Goal: Task Accomplishment & Management: Manage account settings

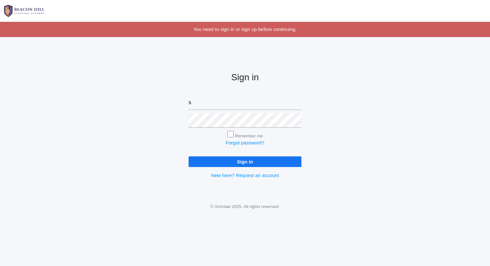
type input "[PERSON_NAME][EMAIL_ADDRESS][DOMAIN_NAME]"
click at [189, 156] on input "Sign in" at bounding box center [245, 161] width 113 height 11
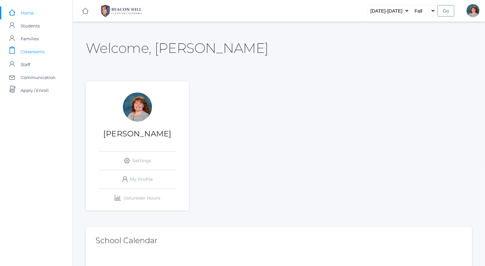
click at [51, 49] on link "icons/clipboard/plain Created with Sketch. Classrooms" at bounding box center [36, 51] width 73 height 13
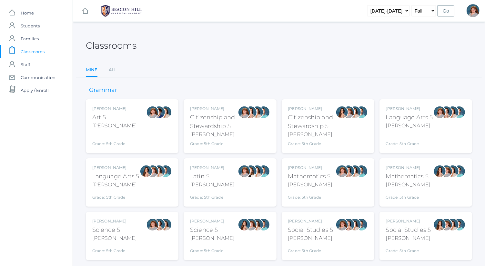
scroll to position [17, 0]
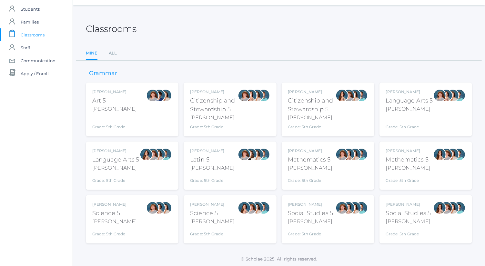
click at [407, 107] on div "Bence" at bounding box center [409, 109] width 47 height 8
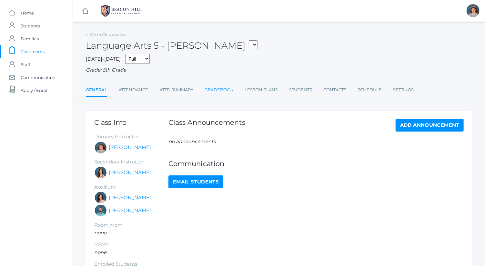
click at [219, 89] on link "Gradebook" at bounding box center [219, 90] width 29 height 13
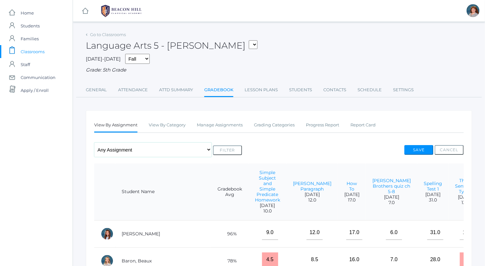
click at [185, 153] on select "Any Assignment Category: Composition - Orca Whale Paragraph - Mrs. Granger Para…" at bounding box center [152, 150] width 117 height 15
select select "cat_1033"
click at [94, 143] on select "Any Assignment Category: Composition - Orca Whale Paragraph - Mrs. Granger Para…" at bounding box center [152, 150] width 117 height 15
click at [233, 149] on button "Filter" at bounding box center [227, 151] width 29 height 10
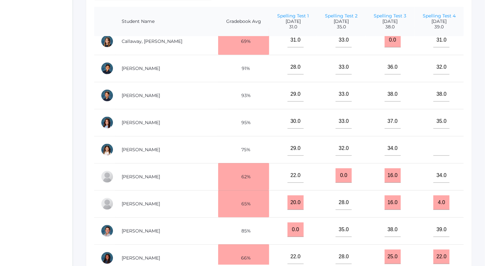
scroll to position [96, 0]
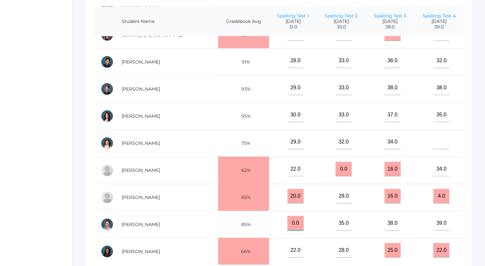
drag, startPoint x: 282, startPoint y: 218, endPoint x: 257, endPoint y: 218, distance: 24.8
click at [269, 218] on td "0.0" at bounding box center [293, 224] width 48 height 27
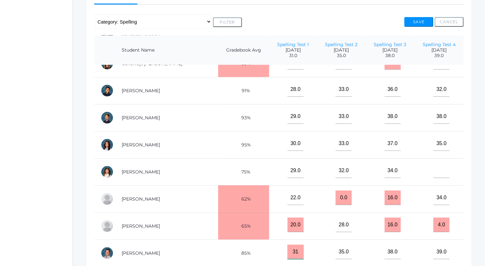
type input "31"
click at [419, 20] on button "Save" at bounding box center [418, 22] width 29 height 10
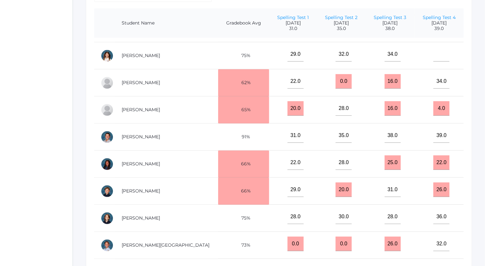
scroll to position [184, 0]
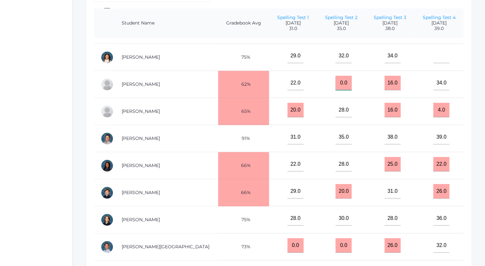
drag, startPoint x: 335, startPoint y: 80, endPoint x: 322, endPoint y: 84, distance: 13.2
click at [336, 84] on input "0.0" at bounding box center [344, 83] width 16 height 15
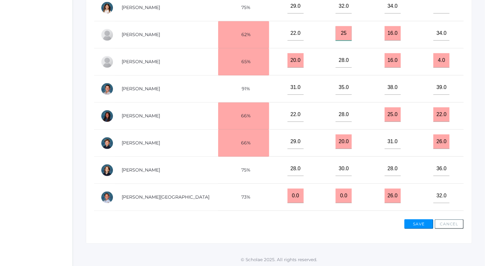
type input "25"
click at [423, 223] on button "Save" at bounding box center [418, 224] width 29 height 10
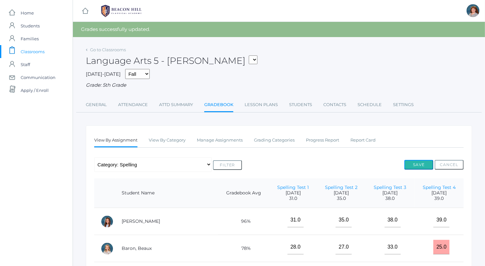
click at [426, 160] on button "Save" at bounding box center [418, 165] width 29 height 10
click at [112, 53] on div "Language Arts 5 - Bence 05ART - Art 5 Bence 05CITIZEN - Citizenship and Steward…" at bounding box center [279, 57] width 386 height 24
click at [113, 50] on link "Go to Classrooms" at bounding box center [108, 49] width 36 height 5
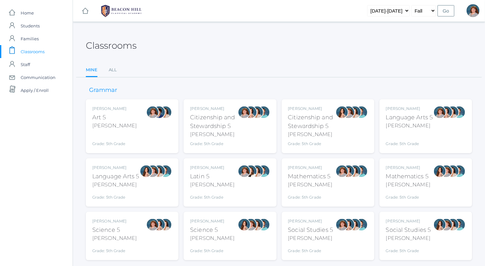
scroll to position [17, 0]
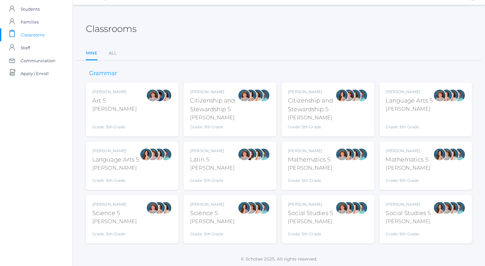
click at [145, 215] on div "Sarah Bence Science 5 Bence Grade: 5th Grade 05SCI" at bounding box center [132, 219] width 80 height 35
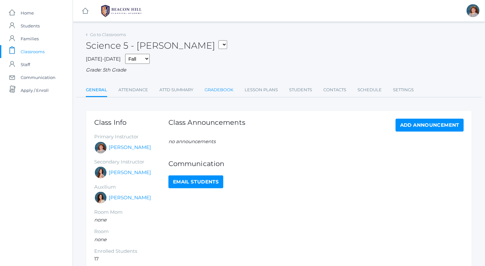
click at [227, 94] on link "Gradebook" at bounding box center [219, 90] width 29 height 13
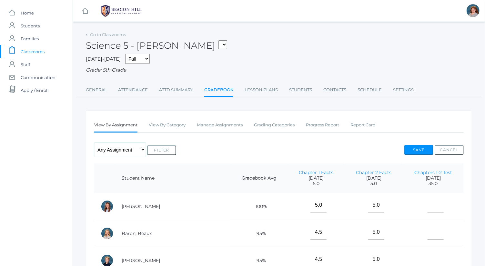
click at [134, 149] on select "Any Assignment Category: Notes - Chapter 1 Facts - Chapter 2 Facts Category: Te…" at bounding box center [120, 150] width 52 height 15
select select "10143"
click at [94, 143] on select "Any Assignment Category: Notes - Chapter 1 Facts - Chapter 2 Facts Category: Te…" at bounding box center [120, 150] width 52 height 15
click at [161, 143] on form "Any Assignment Category: Notes - Chapter 1 Facts - Chapter 2 Facts Category: Te…" at bounding box center [135, 150] width 82 height 15
click at [162, 146] on button "Filter" at bounding box center [161, 151] width 29 height 10
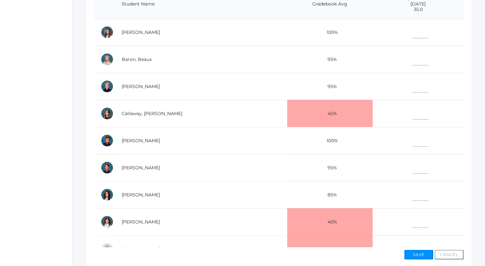
scroll to position [175, 0]
click at [413, 219] on input"] "text" at bounding box center [421, 220] width 16 height 15
type input"] "21"
click at [413, 54] on input"] "text" at bounding box center [421, 58] width 16 height 15
type input"] "29"
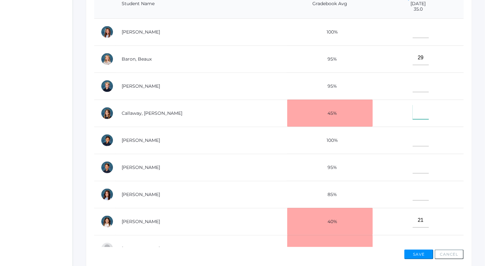
click at [413, 110] on input"] "text" at bounding box center [421, 112] width 16 height 15
type input"] "34"
click at [413, 28] on input"] "text" at bounding box center [421, 31] width 16 height 15
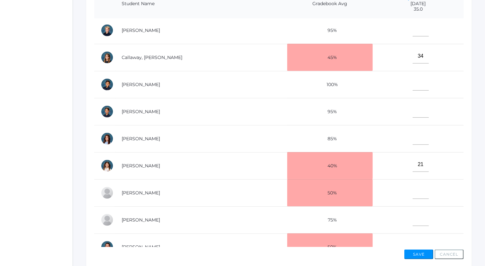
scroll to position [55, 0]
type input"] "32"
click at [413, 134] on input"] "text" at bounding box center [421, 138] width 16 height 15
type input"] "35"
click at [413, 219] on input"] "text" at bounding box center [421, 219] width 16 height 15
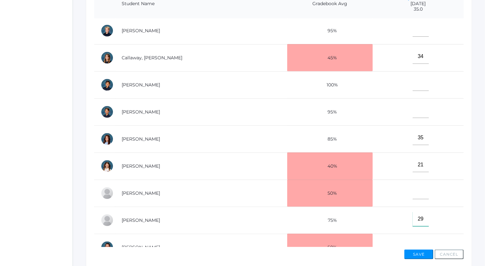
type input"] "29"
click at [418, 253] on button "Save" at bounding box center [418, 255] width 29 height 10
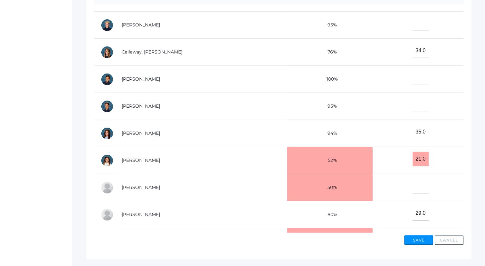
scroll to position [206, 0]
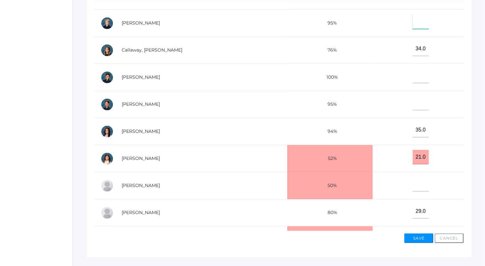
click at [413, 16] on input"] "text" at bounding box center [421, 22] width 16 height 15
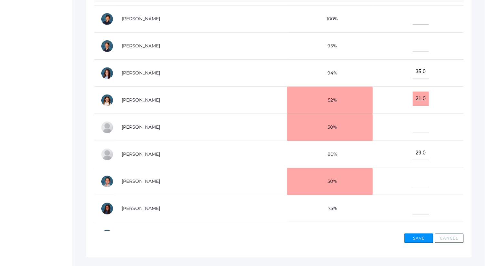
scroll to position [106, 0]
type input"] "33"
click at [413, 178] on input"] "text" at bounding box center [421, 180] width 16 height 15
type input"] "35"
click at [413, 40] on input"] "text" at bounding box center [421, 44] width 16 height 15
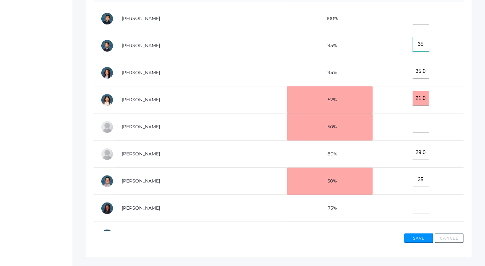
type input"] "35"
click at [413, 15] on input"] "text" at bounding box center [421, 17] width 16 height 15
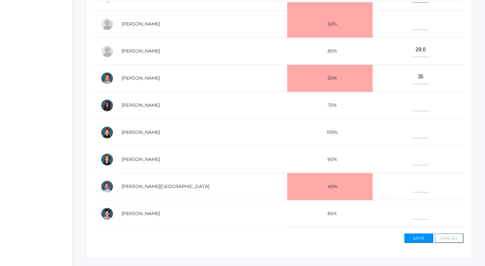
scroll to position [209, 0]
type input"] "35"
click at [413, 126] on input"] "text" at bounding box center [421, 131] width 16 height 15
type input"] "26"
click at [413, 213] on input"] "text" at bounding box center [421, 212] width 16 height 15
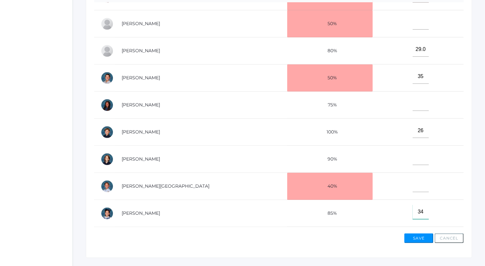
type input"] "34"
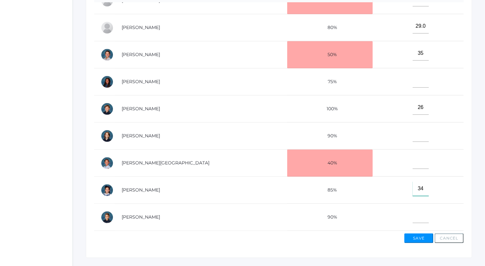
scroll to position [235, 0]
click at [413, 210] on input"] "text" at bounding box center [421, 216] width 16 height 15
type input"] "33.5"
click at [420, 236] on button "Save" at bounding box center [418, 239] width 29 height 10
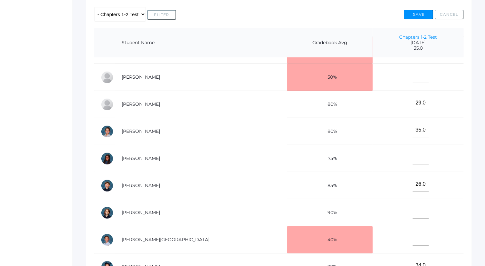
scroll to position [211, 0]
click at [413, 68] on input"] "text" at bounding box center [421, 75] width 16 height 15
type input"] "15"
click at [413, 154] on input"] "text" at bounding box center [421, 157] width 16 height 15
type input"] "13"
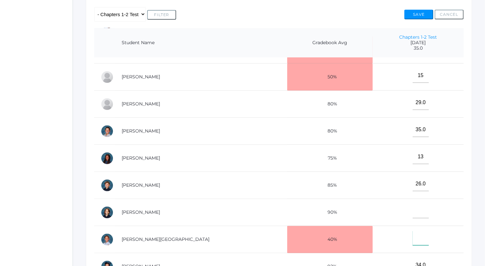
click at [413, 239] on input"] "text" at bounding box center [421, 238] width 16 height 15
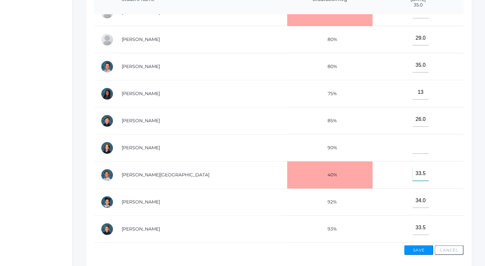
scroll to position [194, 0]
type input"] "33.5"
click at [413, 139] on input"] "text" at bounding box center [421, 146] width 16 height 15
type input"] "1"
type input"] "35"
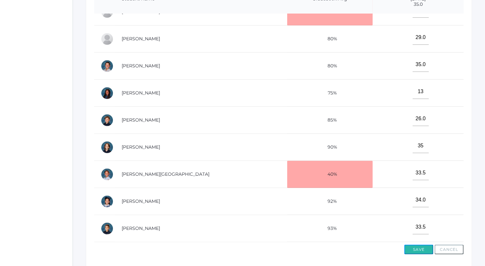
click at [421, 247] on button "Save" at bounding box center [418, 250] width 29 height 10
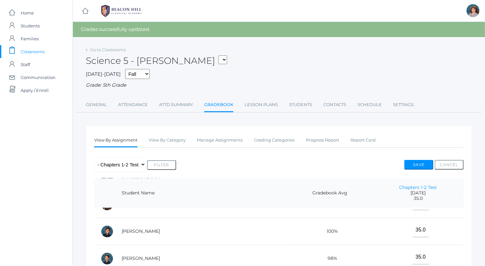
scroll to position [32, 0]
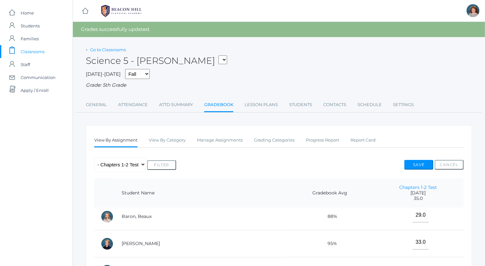
click at [116, 49] on link "Go to Classrooms" at bounding box center [108, 49] width 36 height 5
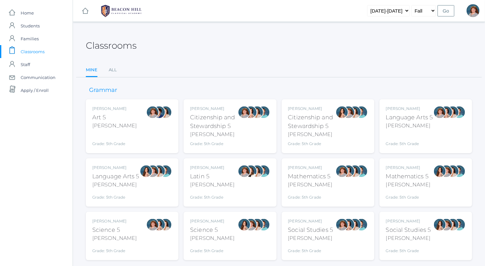
click at [322, 172] on div "[PERSON_NAME] Mathematics 5 [PERSON_NAME] Grade: 5th Grade 05MATH" at bounding box center [310, 182] width 45 height 35
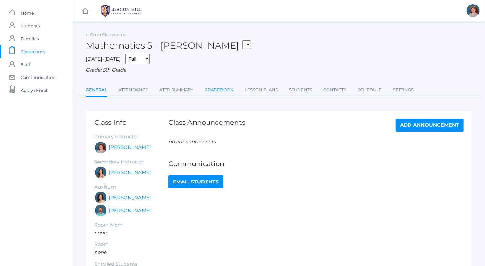
click at [230, 93] on link "Gradebook" at bounding box center [219, 90] width 29 height 13
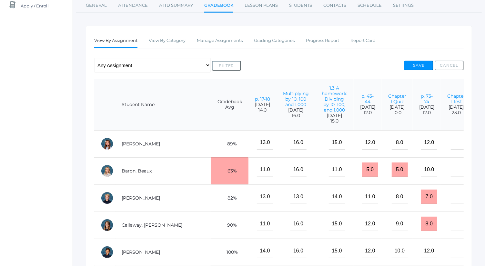
scroll to position [85, 0]
click at [217, 40] on link "Manage Assignments" at bounding box center [220, 40] width 46 height 13
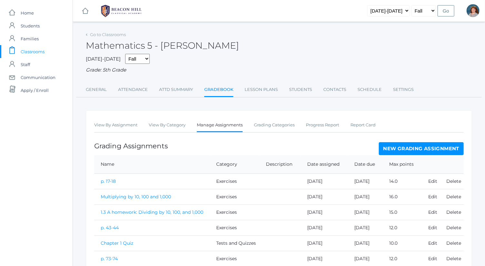
drag, startPoint x: 410, startPoint y: 145, endPoint x: 435, endPoint y: 147, distance: 24.9
click at [435, 147] on link "New Grading Assignment" at bounding box center [421, 148] width 85 height 13
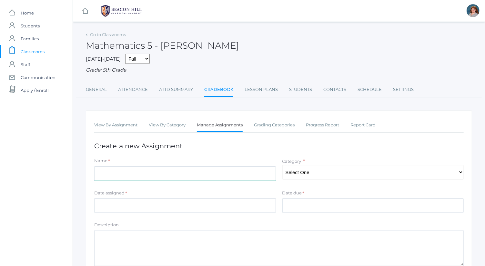
click at [204, 170] on input "Name" at bounding box center [185, 173] width 182 height 15
type input "Word Problem Practice Unit 1"
click at [324, 171] on select "Select One Exercises Tests and Quizzes Participation" at bounding box center [373, 172] width 182 height 15
select select "1039"
click at [282, 165] on select "Select One Exercises Tests and Quizzes Participation" at bounding box center [373, 172] width 182 height 15
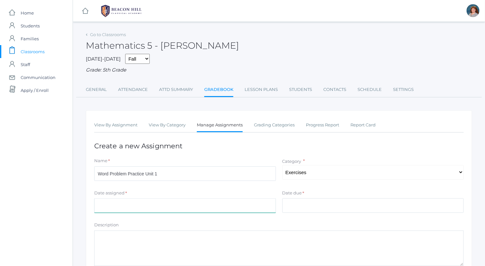
click at [237, 203] on input "Date assigned" at bounding box center [185, 205] width 182 height 15
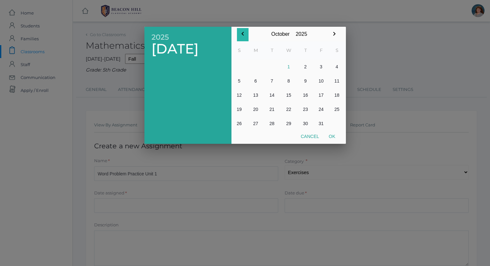
click at [245, 34] on icon "button" at bounding box center [243, 34] width 8 height 8
click at [304, 111] on button "25" at bounding box center [305, 109] width 15 height 14
click at [336, 136] on button "Ok" at bounding box center [332, 137] width 16 height 12
type input "2025-09-25"
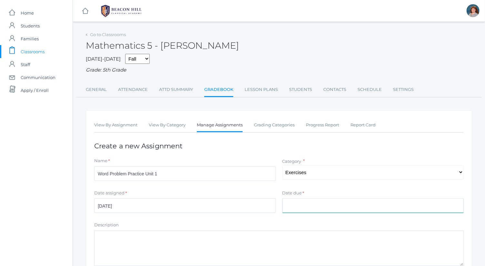
click at [317, 204] on input "Date due" at bounding box center [373, 205] width 182 height 15
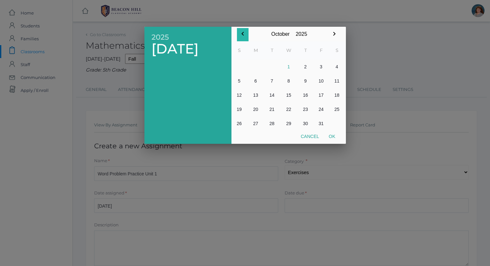
click at [245, 33] on icon "button" at bounding box center [243, 34] width 8 height 8
click at [318, 108] on button "26" at bounding box center [322, 109] width 16 height 14
click at [331, 136] on button "Ok" at bounding box center [332, 137] width 16 height 12
type input "[DATE]"
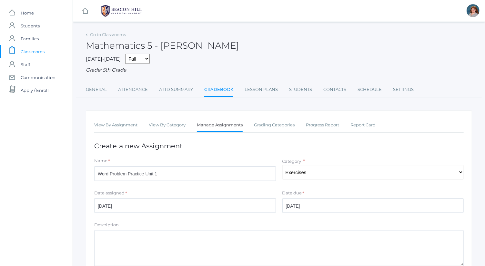
scroll to position [87, 0]
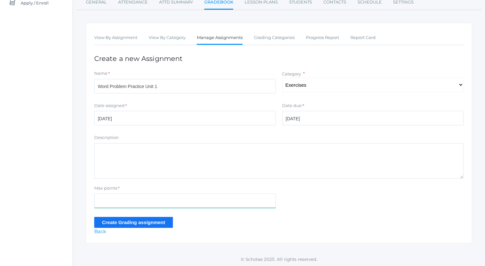
click at [144, 198] on input "Max points" at bounding box center [185, 201] width 182 height 15
type input "8"
click at [111, 222] on input "Create Grading assignment" at bounding box center [133, 222] width 79 height 11
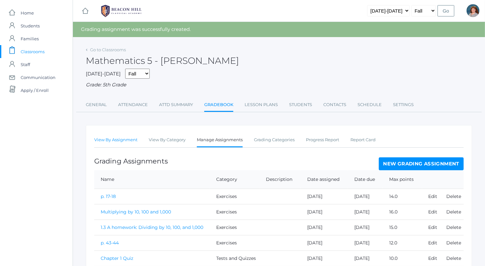
click at [120, 139] on link "View By Assignment" at bounding box center [115, 140] width 43 height 13
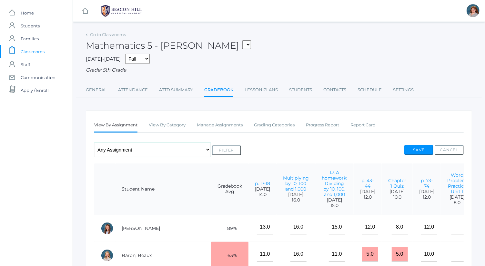
click at [123, 146] on select "Any Assignment Category: Exercises - p. 17-18 - Multiplying by 10, 100 and 1,00…" at bounding box center [152, 150] width 116 height 15
select select "10149"
click at [94, 143] on select "Any Assignment Category: Exercises - p. 17-18 - Multiplying by 10, 100 and 1,00…" at bounding box center [152, 150] width 116 height 15
click at [228, 150] on button "Filter" at bounding box center [226, 151] width 29 height 10
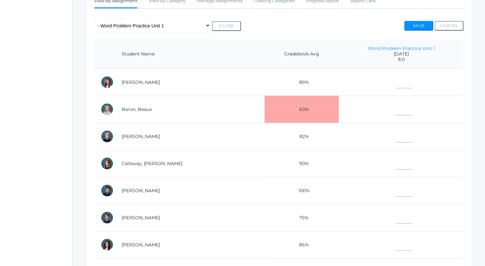
scroll to position [164, 0]
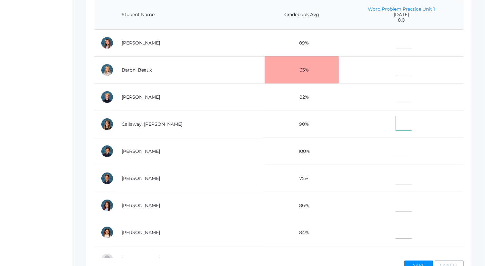
click at [396, 120] on input"] "text" at bounding box center [404, 123] width 16 height 15
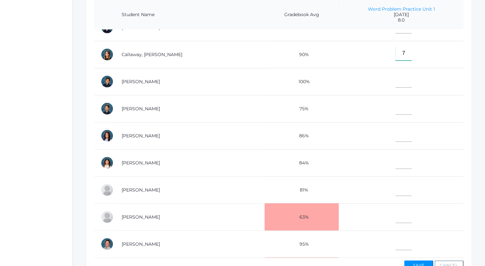
scroll to position [74, 0]
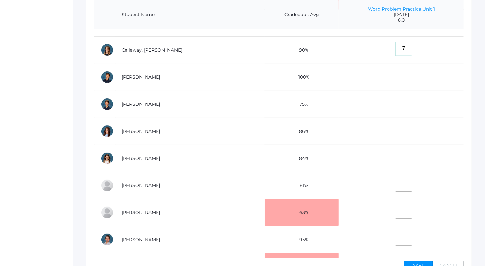
type input"] "7"
click at [396, 208] on input"] "text" at bounding box center [404, 211] width 16 height 15
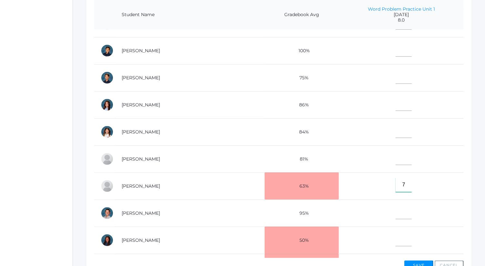
type input"] "7"
click at [396, 207] on input"] "text" at bounding box center [404, 212] width 16 height 15
type input"] "6"
click at [396, 72] on input"] "text" at bounding box center [404, 76] width 16 height 15
type input"] "7"
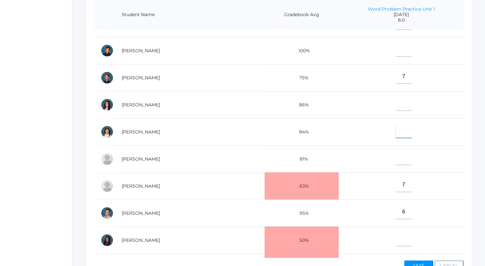
click at [396, 132] on input"] "text" at bounding box center [404, 131] width 16 height 15
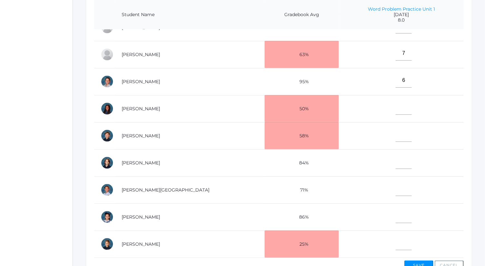
type input"] "7"
click at [396, 215] on input"] "text" at bounding box center [404, 216] width 16 height 15
type input"] "8"
click at [396, 155] on input"] "text" at bounding box center [404, 162] width 16 height 15
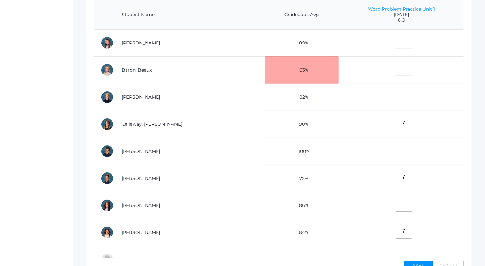
type input"] "8"
click at [396, 65] on input"] "text" at bounding box center [404, 69] width 16 height 15
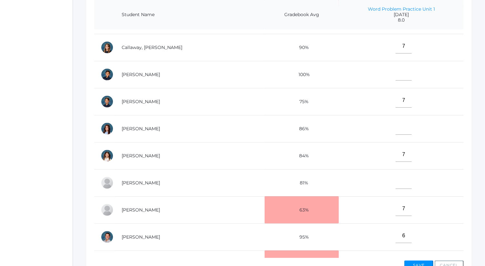
scroll to position [81, 0]
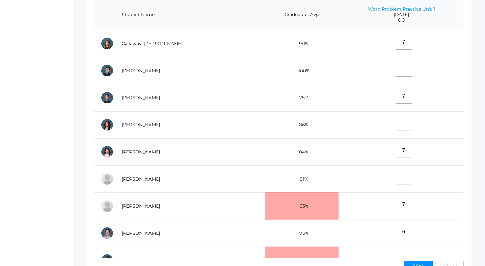
type input"] "6"
click at [396, 174] on input"] "text" at bounding box center [404, 178] width 16 height 15
type input"] "9"
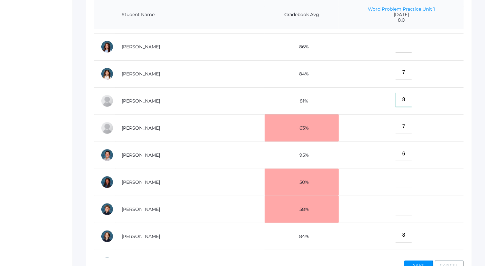
scroll to position [159, 0]
type input"] "8"
click at [396, 205] on input"] "text" at bounding box center [404, 208] width 16 height 15
type input"] "4"
click at [417, 261] on button "Save" at bounding box center [418, 266] width 29 height 10
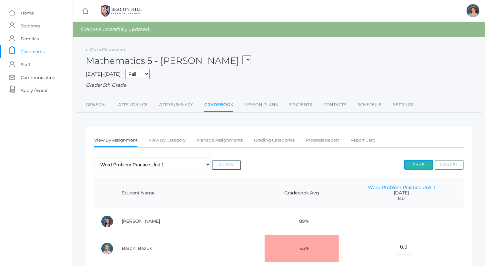
click at [420, 165] on button "Save" at bounding box center [418, 165] width 29 height 10
drag, startPoint x: 0, startPoint y: 0, endPoint x: 183, endPoint y: 163, distance: 245.2
click at [183, 163] on select "Any Assignment Category: Exercises - p. 17-18 - Multiplying by 10, 100 and 1,00…" at bounding box center [152, 164] width 116 height 15
click at [94, 157] on select "Any Assignment Category: Exercises - p. 17-18 - Multiplying by 10, 100 and 1,00…" at bounding box center [152, 164] width 116 height 15
click at [170, 160] on select "Any Assignment Category: Exercises - p. 17-18 - Multiplying by 10, 100 and 1,00…" at bounding box center [152, 164] width 116 height 15
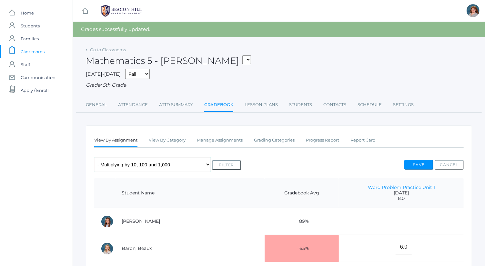
select select "9737"
click at [94, 157] on select "Any Assignment Category: Exercises - p. 17-18 - Multiplying by 10, 100 and 1,00…" at bounding box center [152, 164] width 116 height 15
click at [229, 161] on button "Filter" at bounding box center [226, 165] width 29 height 10
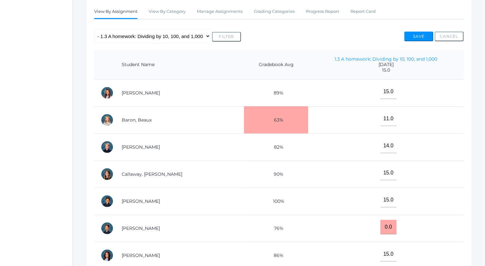
scroll to position [114, 0]
drag, startPoint x: 377, startPoint y: 227, endPoint x: 357, endPoint y: 223, distance: 21.4
click at [357, 223] on td "0.0" at bounding box center [386, 228] width 156 height 27
type input "15"
click at [415, 36] on button "Save" at bounding box center [418, 36] width 29 height 10
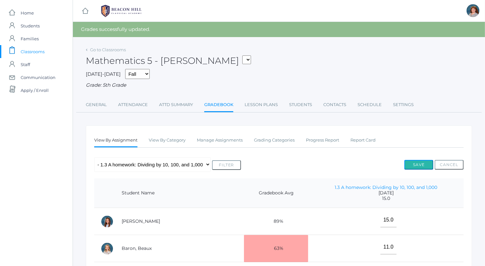
click at [424, 164] on button "Save" at bounding box center [418, 165] width 29 height 10
click at [117, 48] on link "Go to Classrooms" at bounding box center [108, 49] width 36 height 5
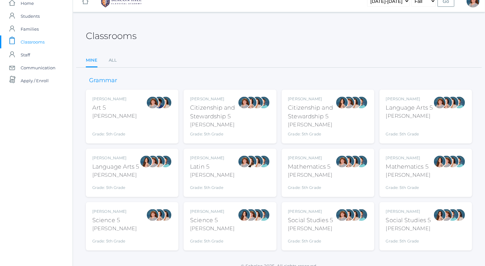
scroll to position [10, 0]
click at [434, 120] on div at bounding box center [439, 116] width 13 height 41
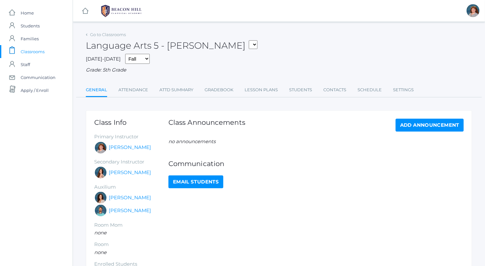
click at [235, 90] on ul "General Attendance Attd Summary Gradebook Lesson Plans Students Contacts Schedu…" at bounding box center [279, 91] width 386 height 14
click at [229, 89] on link "Gradebook" at bounding box center [219, 90] width 29 height 13
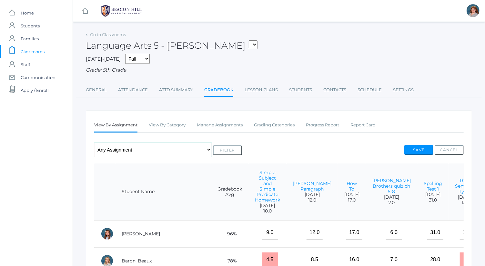
click at [169, 147] on select "Any Assignment Category: Composition - Orca Whale Paragraph - Mrs. Granger Para…" at bounding box center [152, 150] width 117 height 15
click at [345, 81] on div "Go to Classrooms Language Arts 5 - Bence 05ART - Art 5 Bence 05CITIZEN - Citize…" at bounding box center [279, 63] width 386 height 67
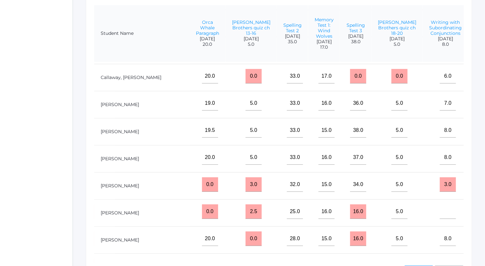
scroll to position [81, 293]
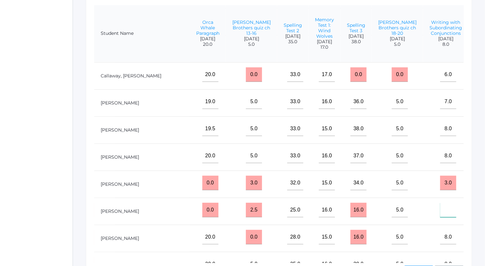
click at [440, 211] on input"] "text" at bounding box center [448, 210] width 16 height 15
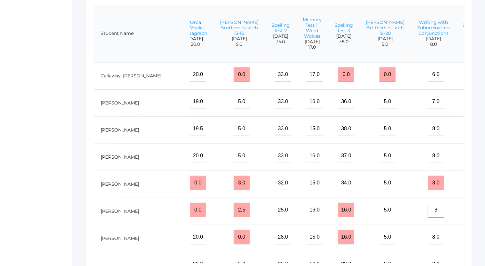
type input"] "8"
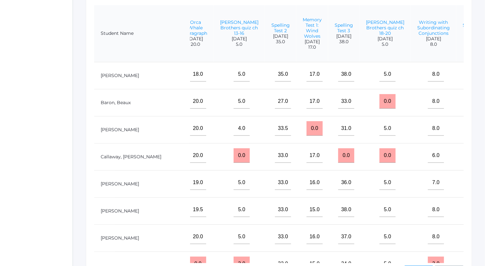
type input"] "5"
type input"] "7"
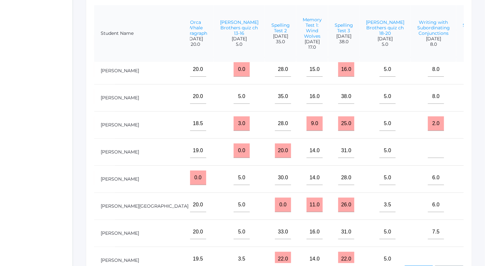
scroll to position [255, 305]
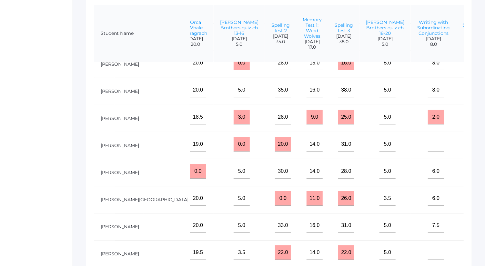
type input"] "7"
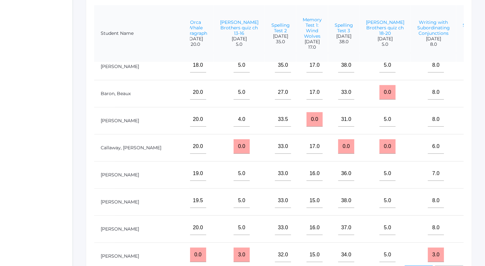
scroll to position [0, 305]
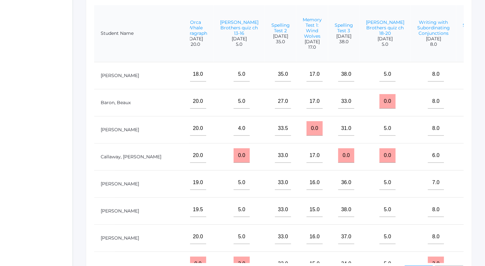
type input"] "7"
drag, startPoint x: 298, startPoint y: 107, endPoint x: 275, endPoint y: 106, distance: 23.3
click at [275, 106] on tr "Baron, Beaux 78% 4.5 8.5 16.0 7.0 28.0 7.0 20.0 5.0 27.0 17.0 33.0 0.0 8.0 25.0…" at bounding box center [174, 102] width 771 height 27
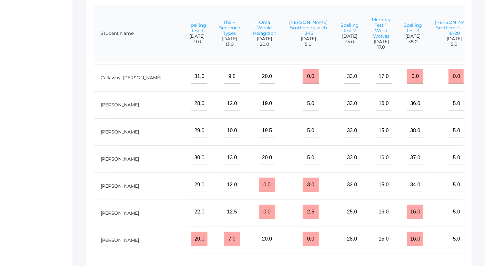
scroll to position [107, 235]
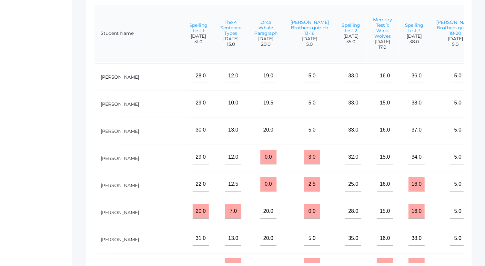
type input "3"
drag, startPoint x: 241, startPoint y: 215, endPoint x: 215, endPoint y: 208, distance: 27.2
click at [215, 208] on tr "Henry, Eli 65% 8.0 8.0 15.0 2.0 20.0 7.0 20.0 0.0 28.0 15.0 16.0 5.0 8.0 4.0 5.0" at bounding box center [245, 212] width 771 height 27
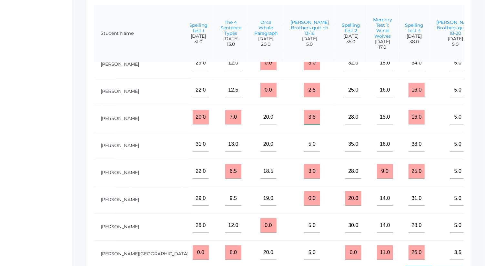
scroll to position [202, 235]
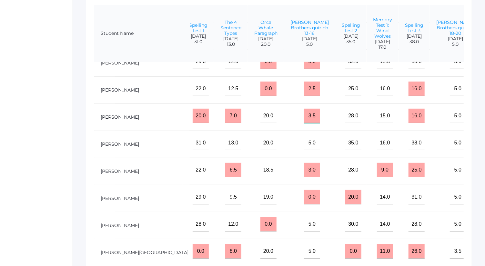
type input "3.5"
drag, startPoint x: 240, startPoint y: 206, endPoint x: 225, endPoint y: 203, distance: 16.1
click at [284, 203] on td "0.0" at bounding box center [309, 198] width 51 height 27
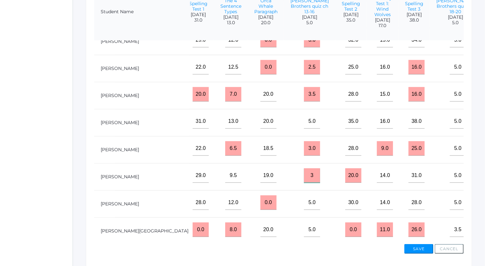
type input "3"
click at [427, 246] on button "Save" at bounding box center [418, 249] width 29 height 10
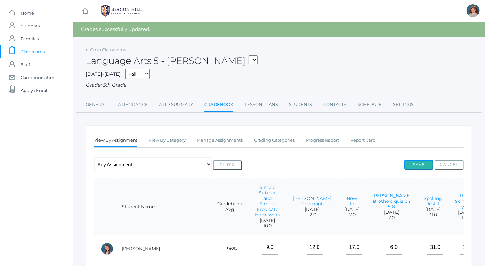
click at [423, 164] on button "Save" at bounding box center [418, 165] width 29 height 10
